Goal: Obtain resource: Obtain resource

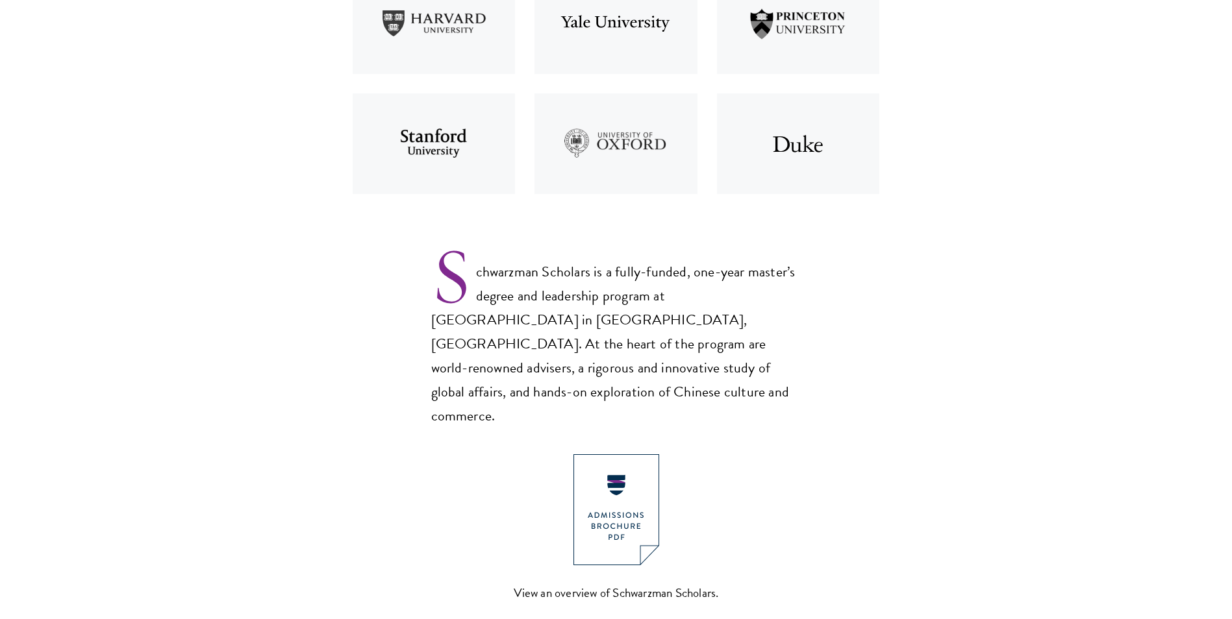
scroll to position [844, 0]
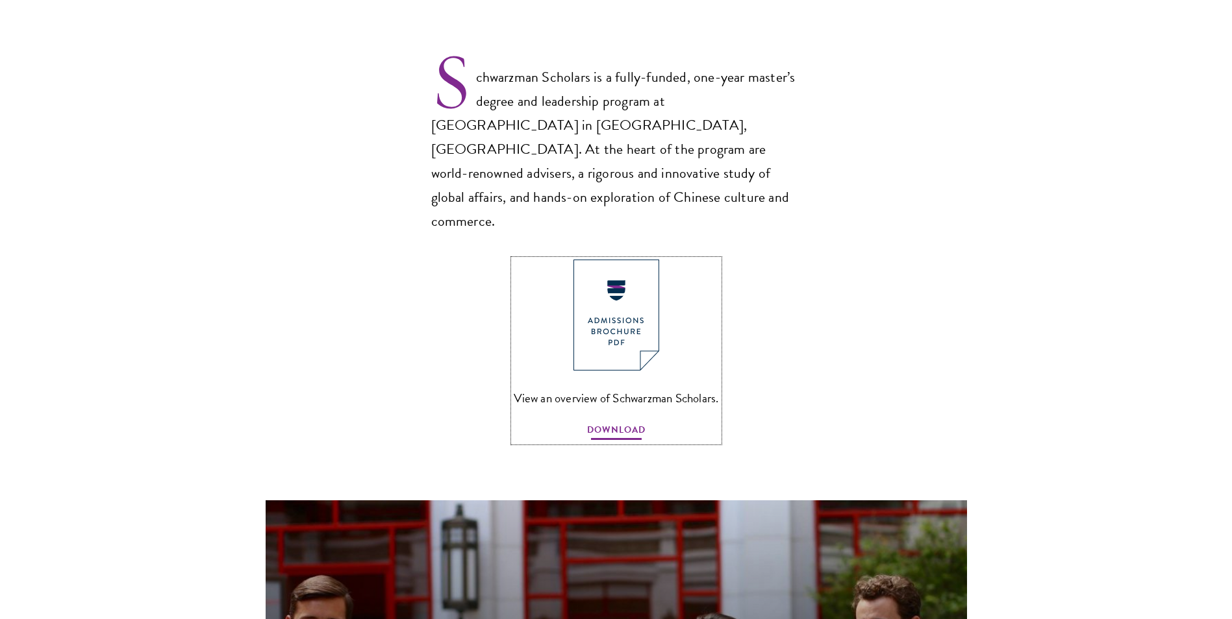
click at [615, 422] on span "DOWNLOAD" at bounding box center [616, 432] width 58 height 20
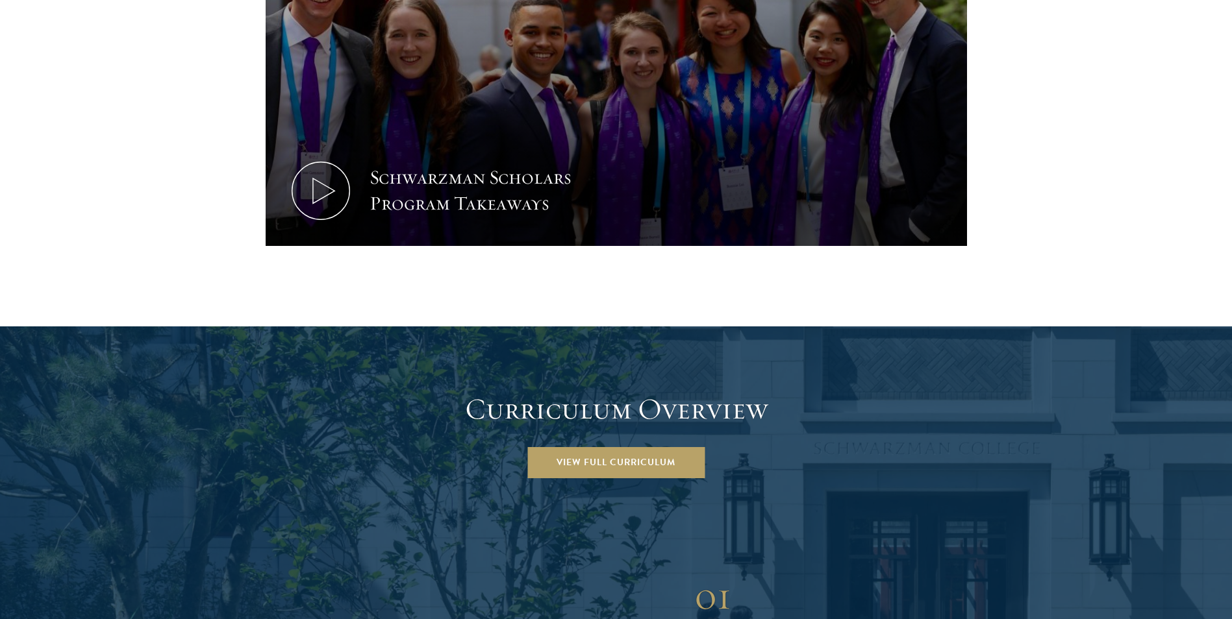
scroll to position [1753, 0]
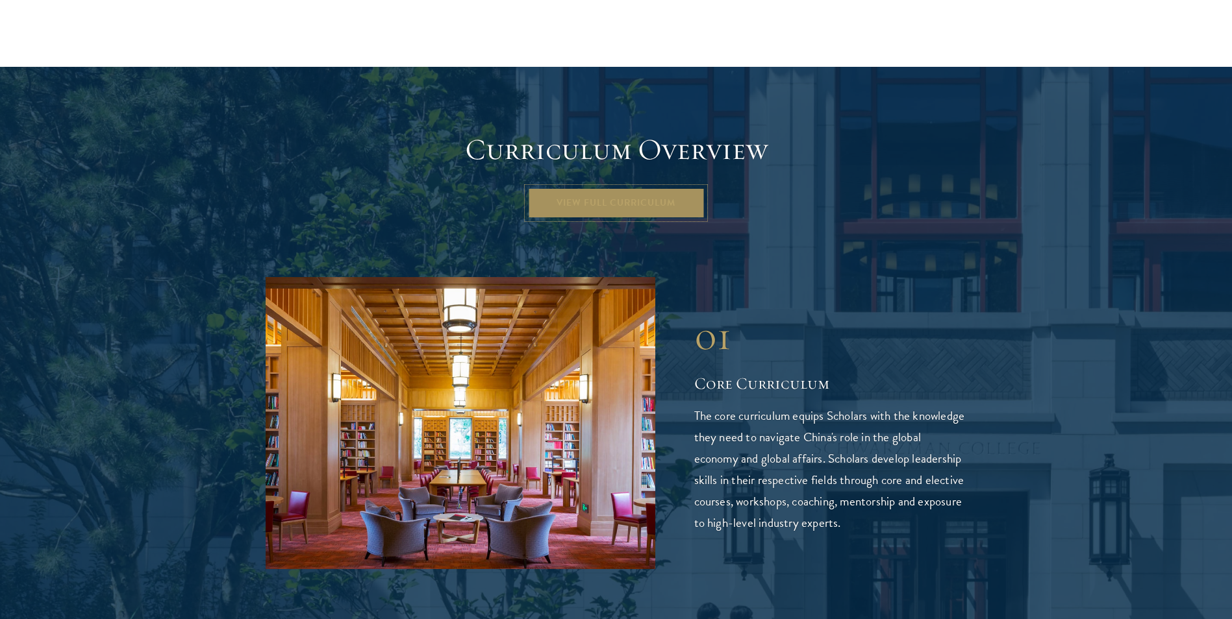
click at [608, 188] on link "View Full Curriculum" at bounding box center [615, 203] width 177 height 31
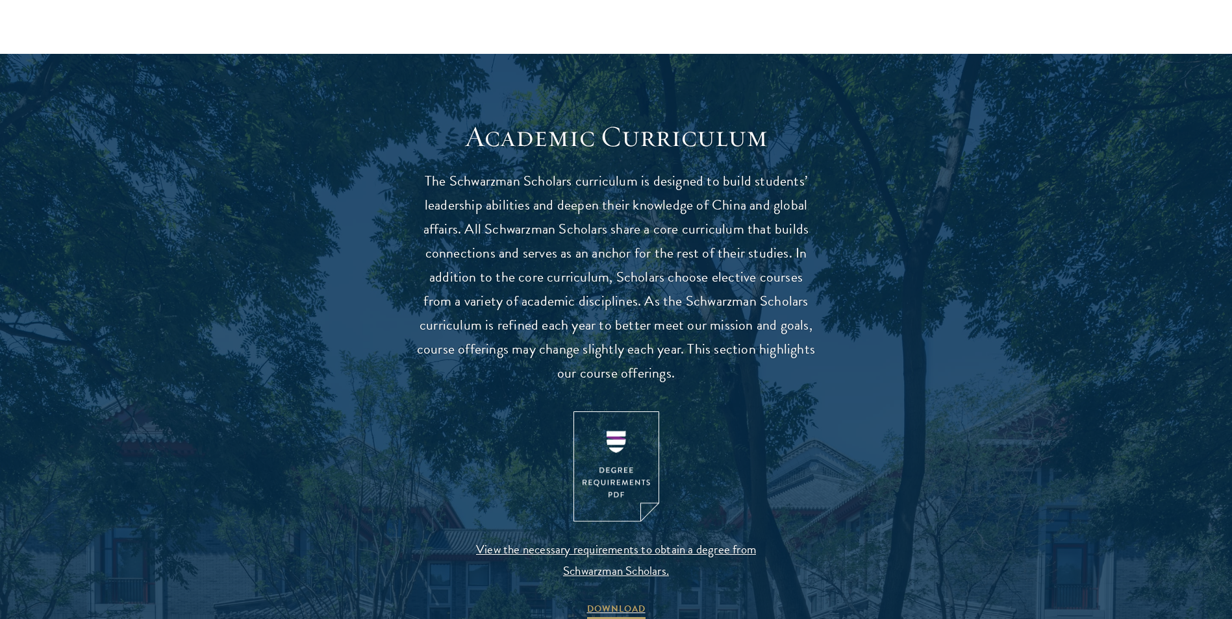
scroll to position [1104, 0]
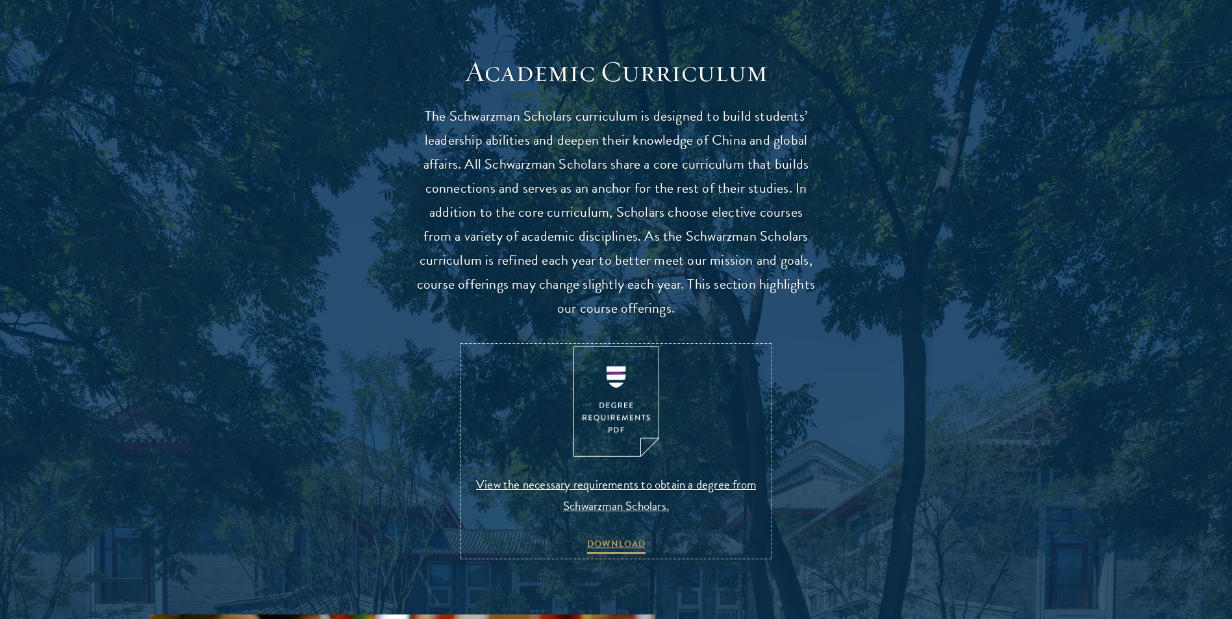
click at [602, 435] on img at bounding box center [616, 402] width 86 height 111
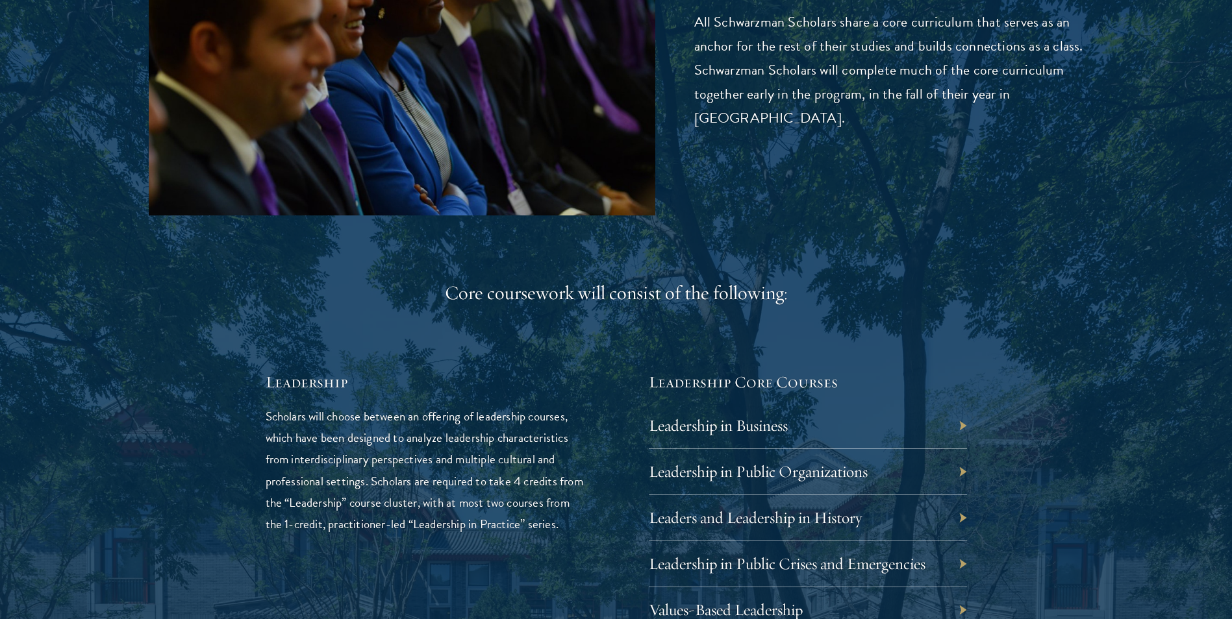
scroll to position [2142, 0]
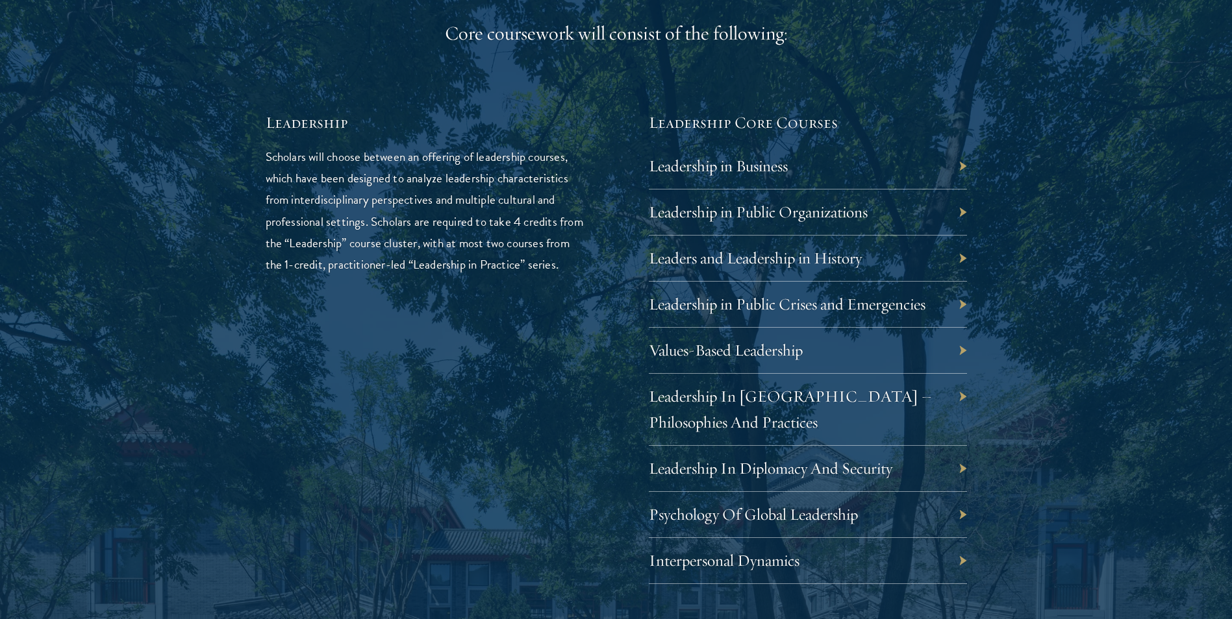
click at [810, 168] on div "Leadership in Business" at bounding box center [808, 166] width 318 height 46
click at [811, 183] on div "Leadership in Business" at bounding box center [808, 166] width 318 height 46
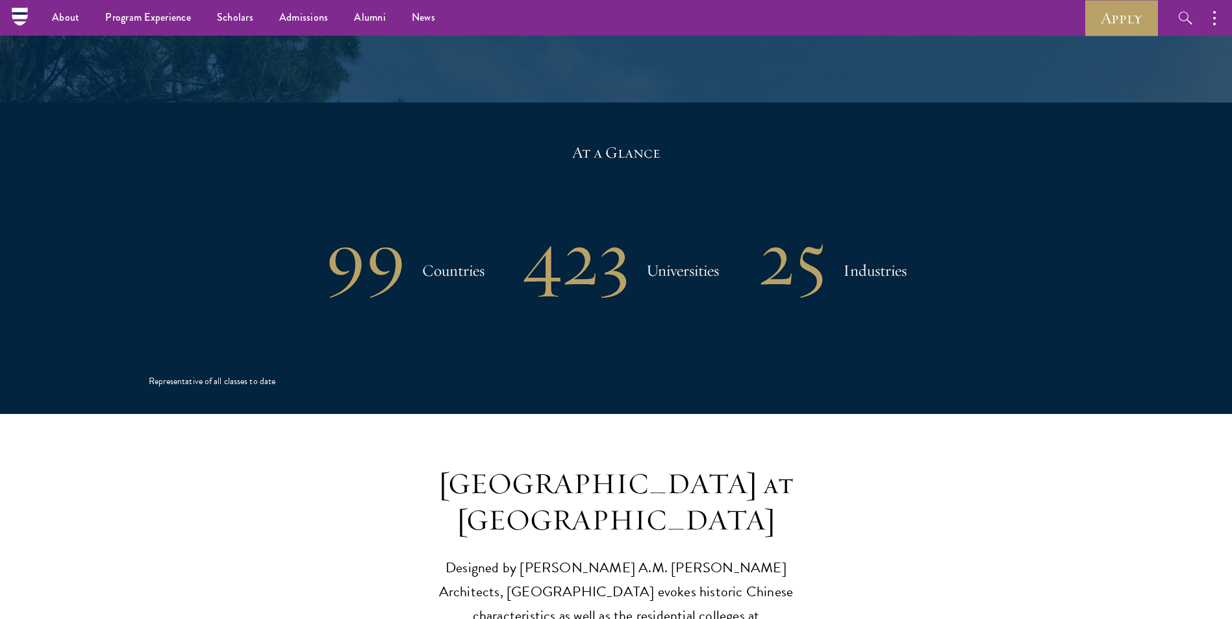
scroll to position [2337, 0]
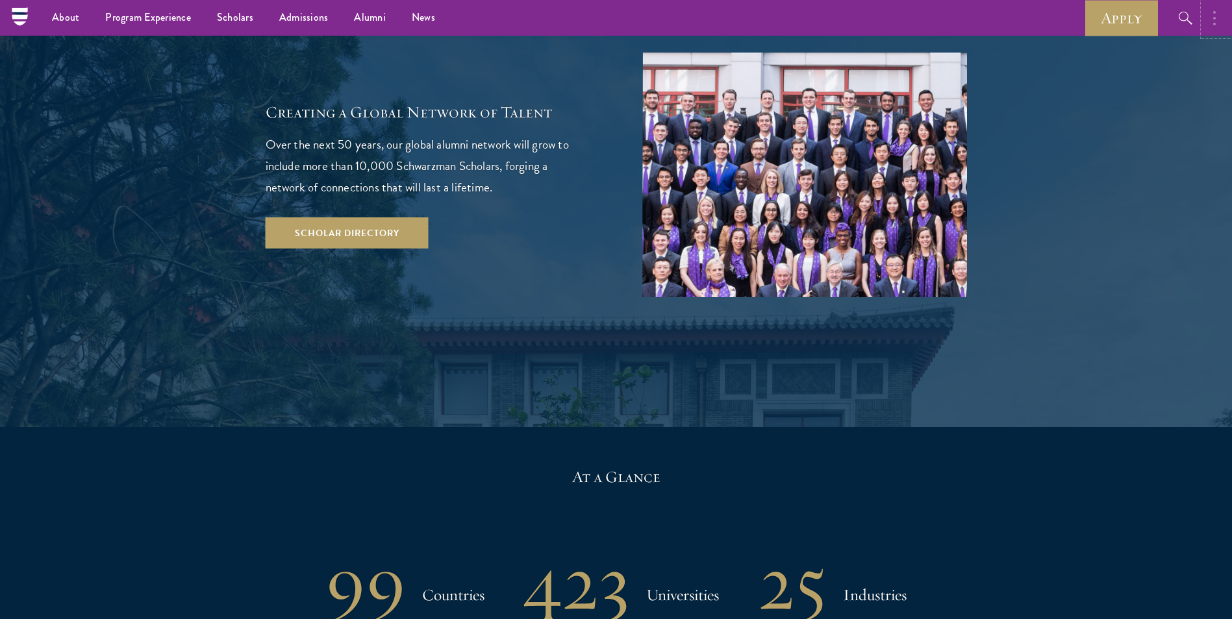
click at [1214, 19] on icon "button" at bounding box center [1214, 18] width 3 height 16
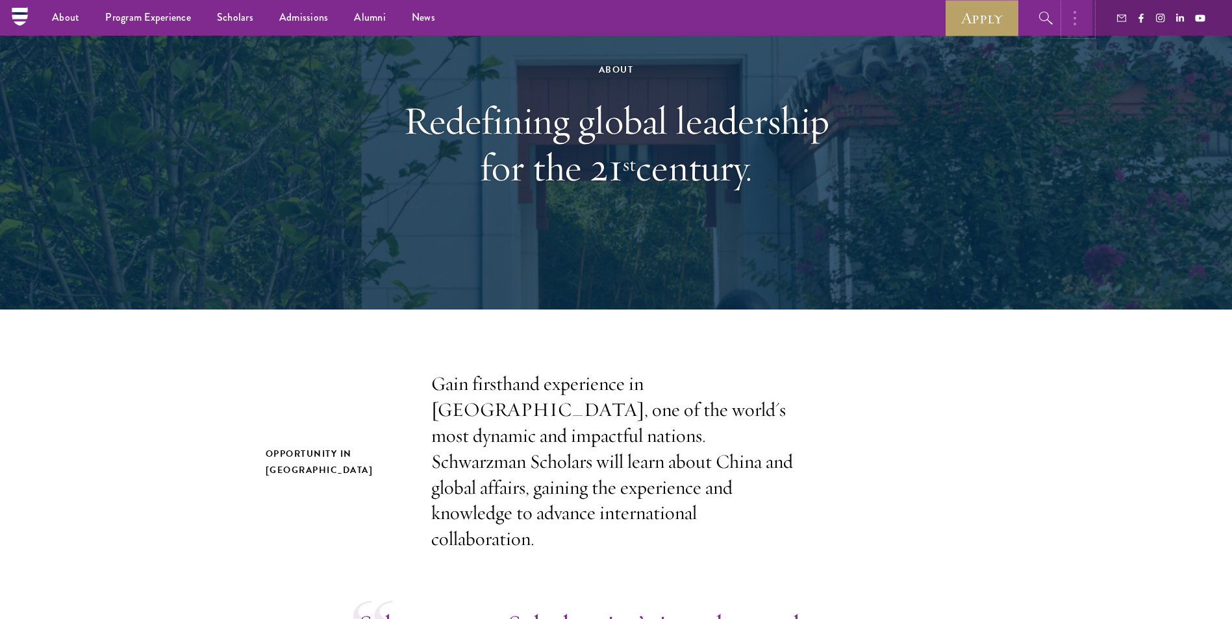
scroll to position [0, 0]
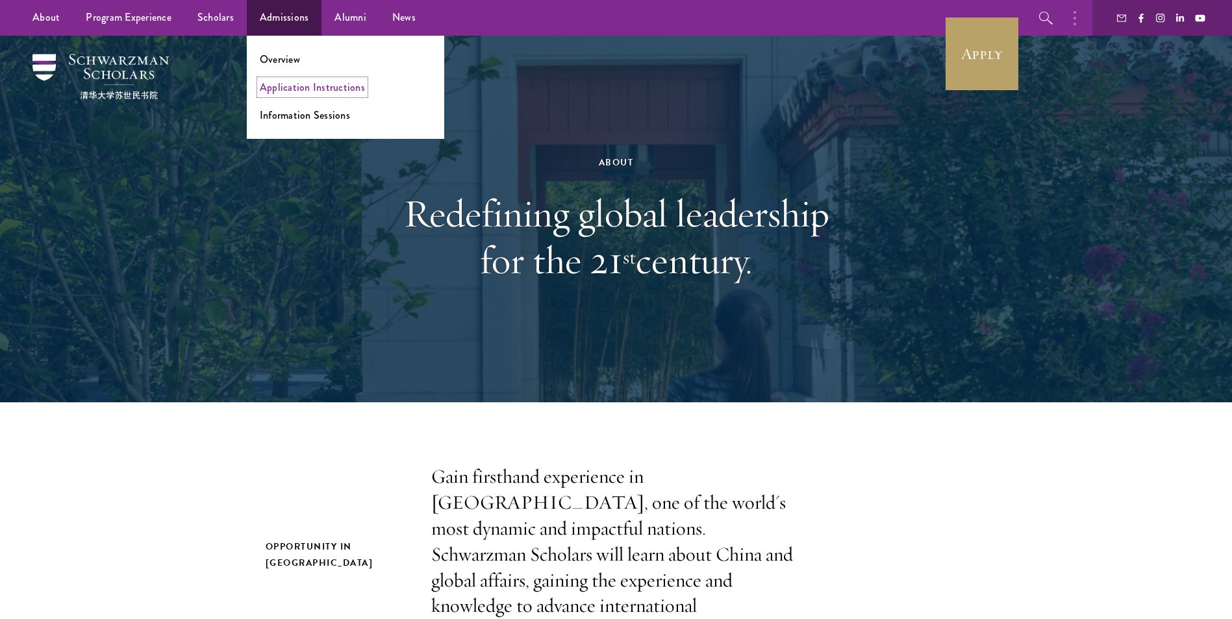
click at [293, 88] on link "Application Instructions" at bounding box center [312, 87] width 105 height 15
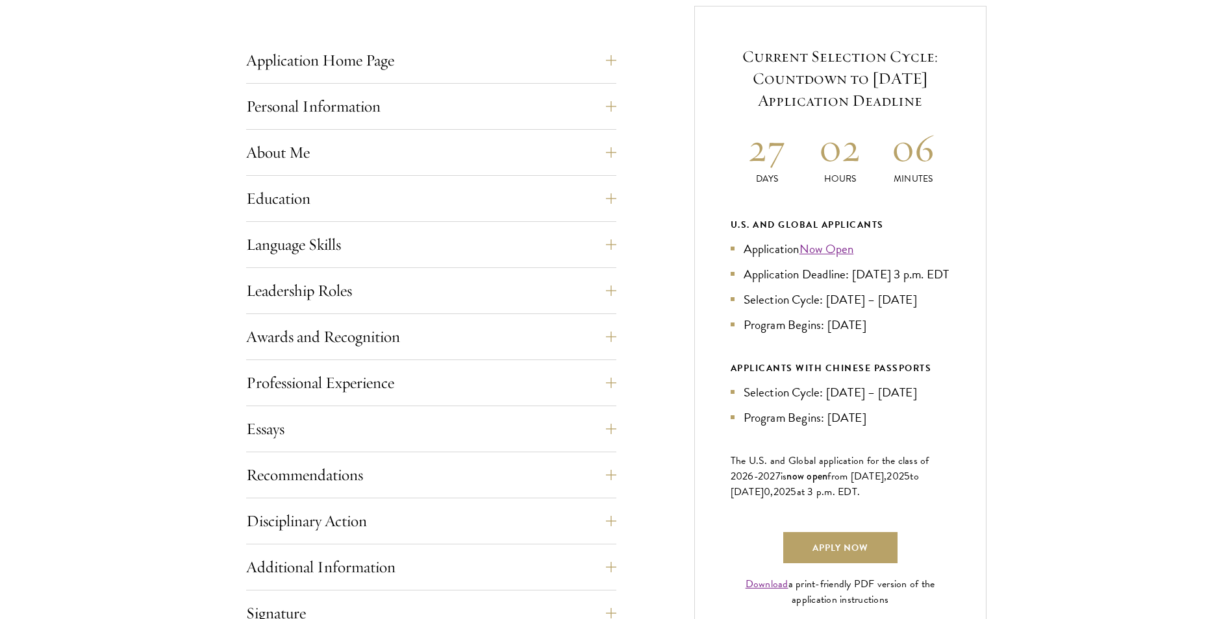
scroll to position [649, 0]
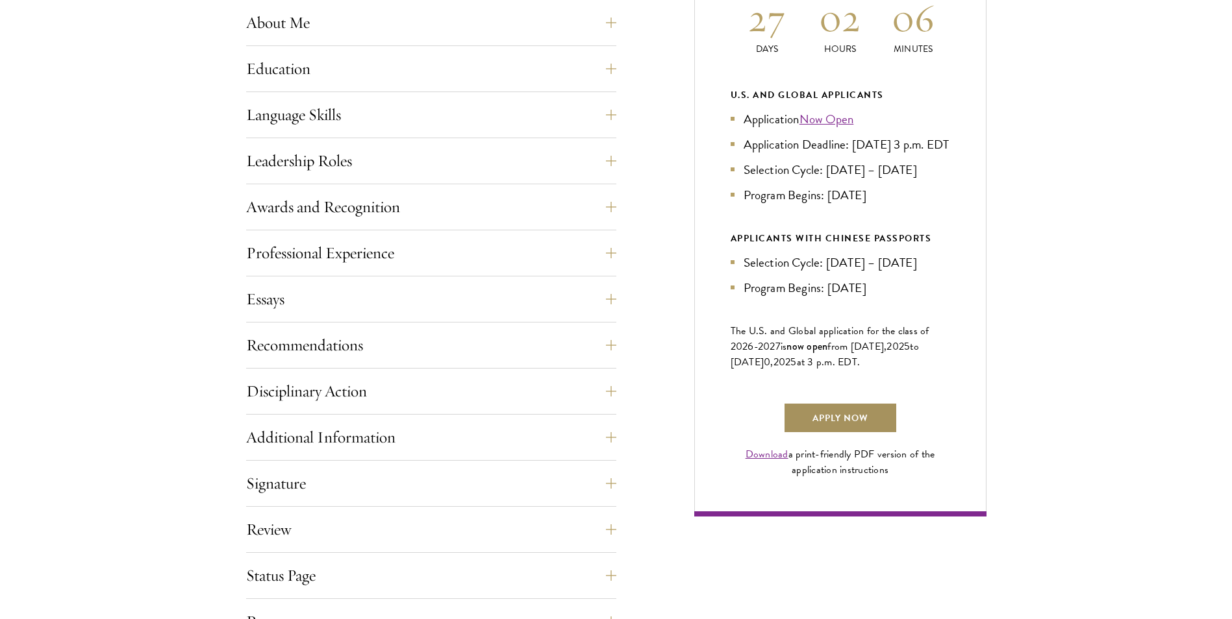
click at [850, 434] on link "Apply Now" at bounding box center [840, 418] width 114 height 31
